Goal: Task Accomplishment & Management: Complete application form

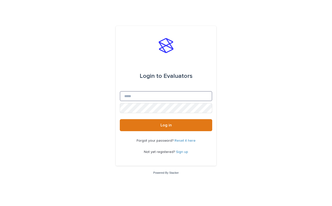
click at [186, 96] on input "Email" at bounding box center [166, 96] width 92 height 10
click at [183, 153] on link "Sign up" at bounding box center [182, 153] width 12 height 4
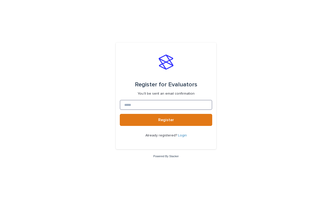
click at [179, 107] on input at bounding box center [166, 105] width 92 height 10
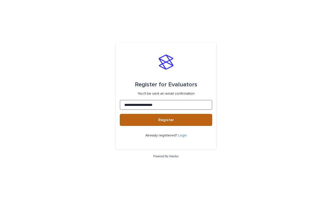
type input "**********"
click at [181, 121] on button "Register" at bounding box center [166, 120] width 92 height 12
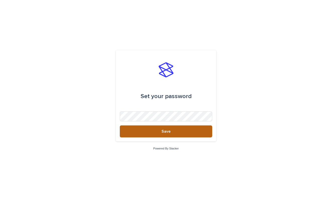
click at [168, 132] on span "Save" at bounding box center [165, 132] width 9 height 4
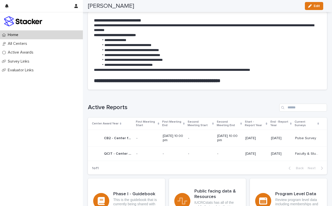
scroll to position [232, 0]
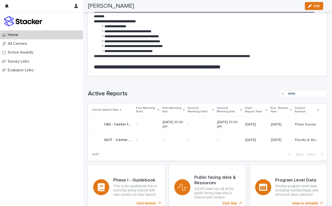
click at [117, 124] on p "CB2 - Center for Bioplastics and Biocomposites - Phase 2" at bounding box center [118, 124] width 29 height 5
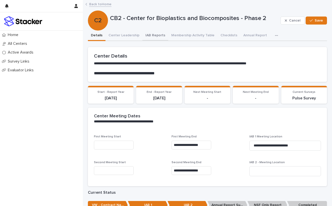
click at [154, 35] on button "IAB Reports" at bounding box center [155, 36] width 26 height 11
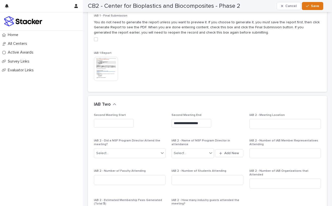
scroll to position [329, 0]
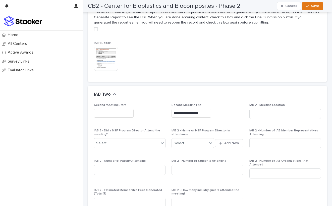
click at [113, 59] on img at bounding box center [106, 59] width 24 height 24
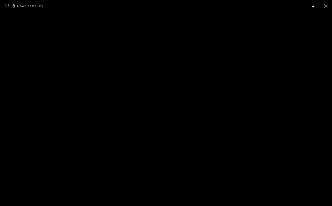
click at [315, 5] on link "Download" at bounding box center [313, 6] width 13 height 12
click at [324, 8] on button "Close gallery" at bounding box center [325, 6] width 13 height 12
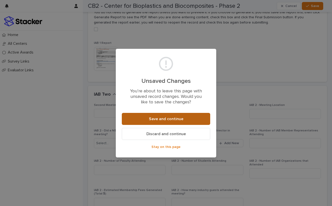
click at [188, 122] on button "Save and continue" at bounding box center [166, 119] width 88 height 12
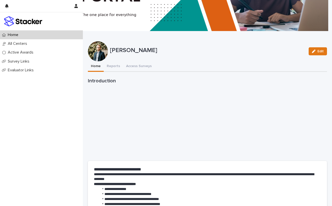
scroll to position [82, 0]
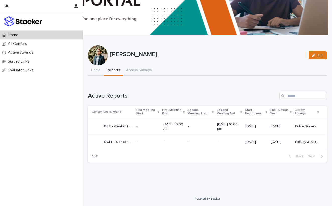
scroll to position [65, 0]
click at [146, 128] on p "-" at bounding box center [147, 127] width 22 height 4
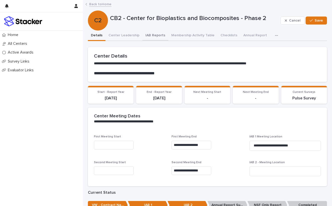
click at [157, 37] on button "IAB Reports" at bounding box center [155, 36] width 26 height 11
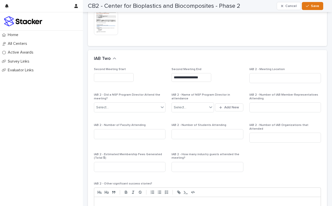
scroll to position [367, 0]
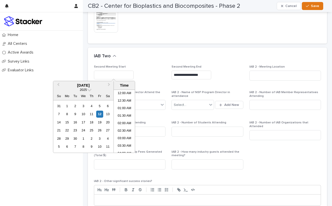
click at [107, 71] on input "text" at bounding box center [114, 75] width 40 height 9
click at [58, 85] on span "Previous Month" at bounding box center [58, 85] width 0 height 7
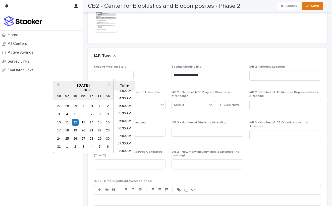
click at [58, 85] on span "Previous Month" at bounding box center [58, 85] width 0 height 7
click at [83, 130] on div "21" at bounding box center [83, 130] width 7 height 7
type input "**********"
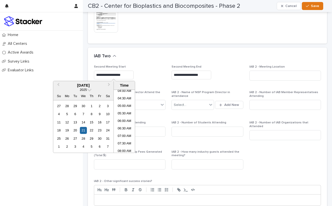
click at [182, 73] on input "**********" at bounding box center [191, 75] width 40 height 9
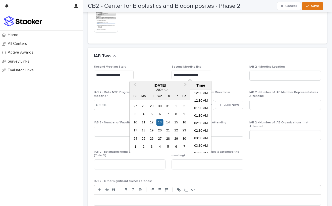
scroll to position [298, 0]
click at [166, 90] on span at bounding box center [166, 90] width 4 height 4
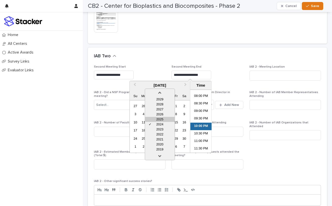
click at [164, 120] on div "2025" at bounding box center [160, 119] width 30 height 5
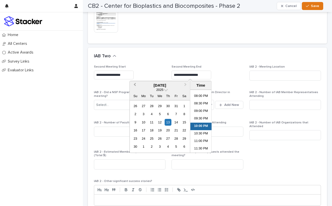
click at [133, 84] on button "Previous Month" at bounding box center [134, 86] width 8 height 8
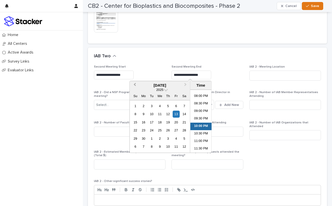
click at [133, 84] on button "Previous Month" at bounding box center [134, 86] width 8 height 8
click at [167, 129] on div "22" at bounding box center [167, 130] width 7 height 7
type input "**********"
click at [219, 75] on div "**********" at bounding box center [206, 75] width 71 height 9
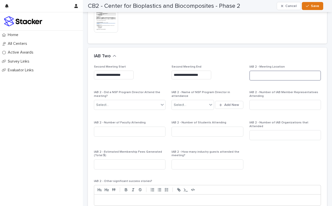
click at [253, 71] on input at bounding box center [284, 76] width 71 height 10
type input "**********"
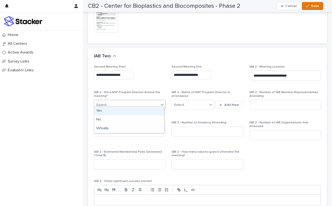
click at [157, 102] on div "Select..." at bounding box center [126, 105] width 65 height 8
click at [135, 119] on div "No" at bounding box center [129, 120] width 70 height 9
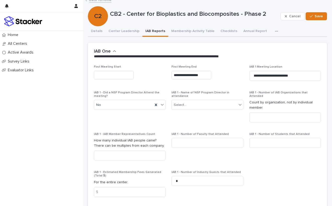
scroll to position [5, 0]
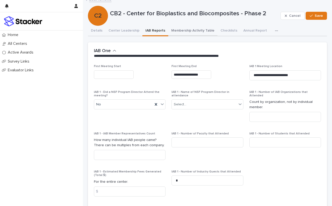
click at [190, 31] on button "Membership Activity Table" at bounding box center [192, 31] width 49 height 11
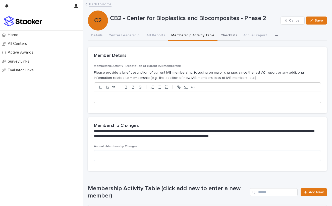
click at [222, 35] on button "Checklists" at bounding box center [228, 36] width 23 height 11
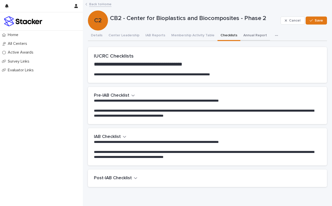
click at [245, 37] on button "Annual Report" at bounding box center [255, 36] width 30 height 11
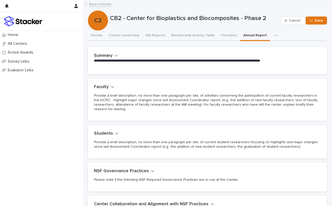
click at [116, 55] on icon "button" at bounding box center [116, 55] width 4 height 5
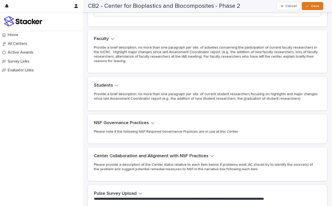
scroll to position [210, 0]
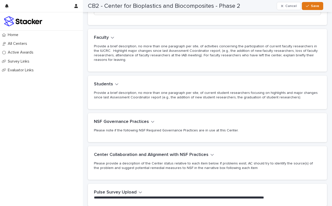
click at [116, 85] on icon "button" at bounding box center [116, 85] width 3 height 2
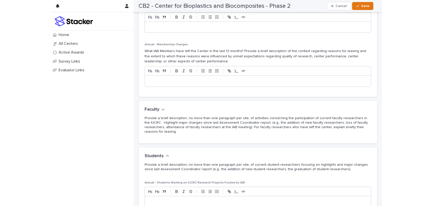
scroll to position [91, 0]
